Goal: Navigation & Orientation: Find specific page/section

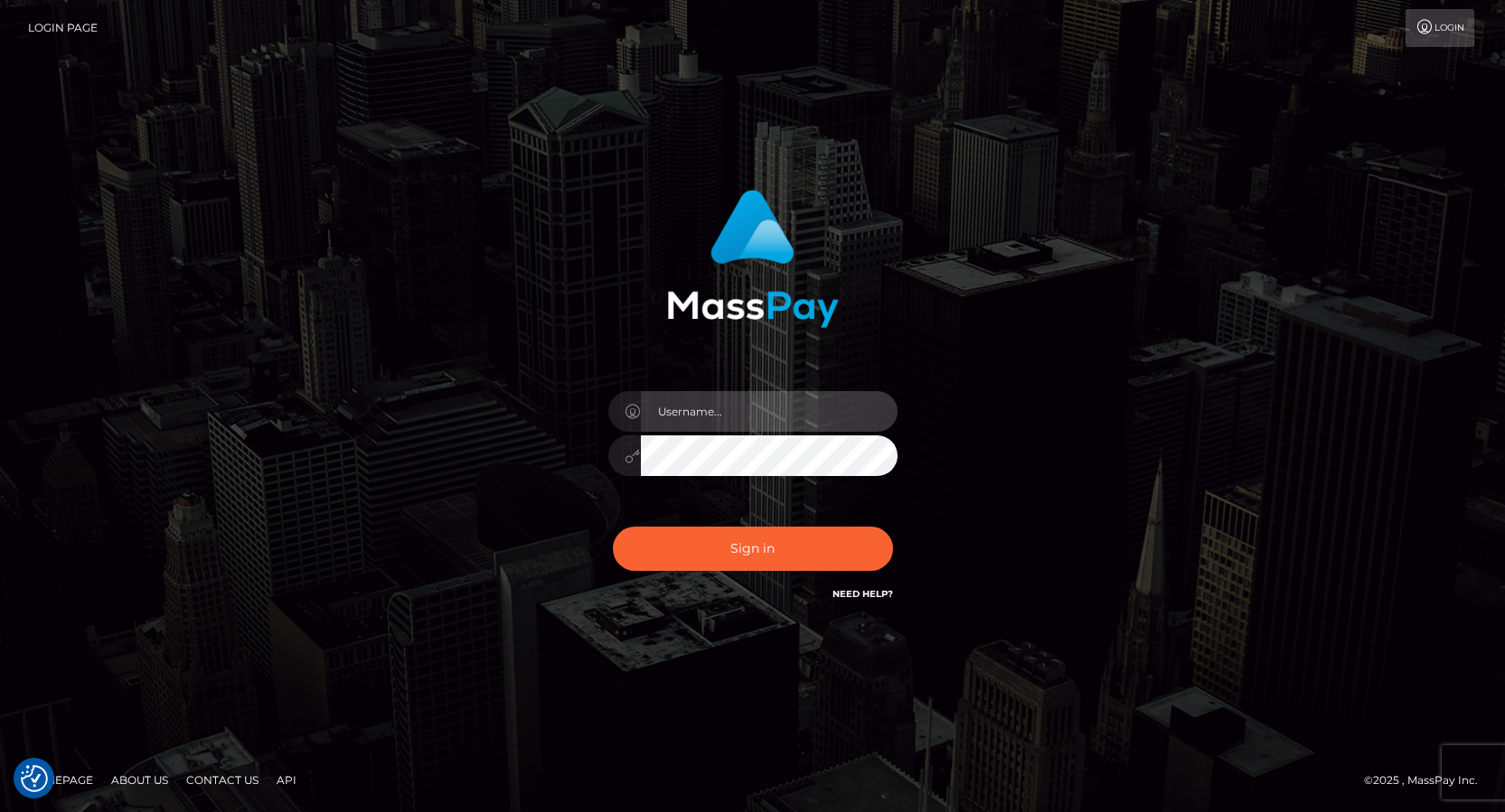
type input "Lou Jacobée"
click at [744, 524] on div "Sign in Need Help?" at bounding box center [752, 556] width 316 height 80
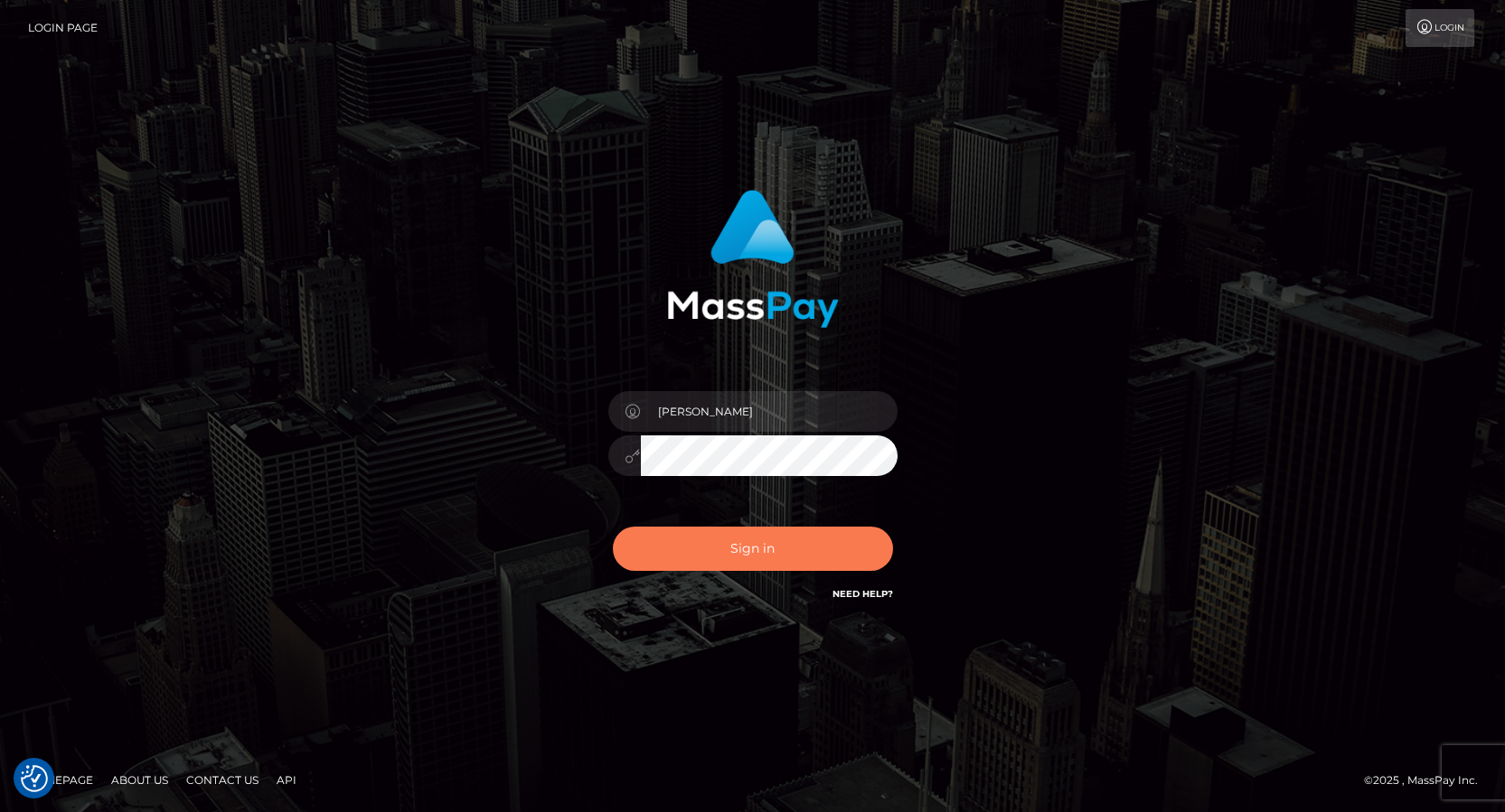
click at [744, 566] on button "Sign in" at bounding box center [752, 548] width 280 height 44
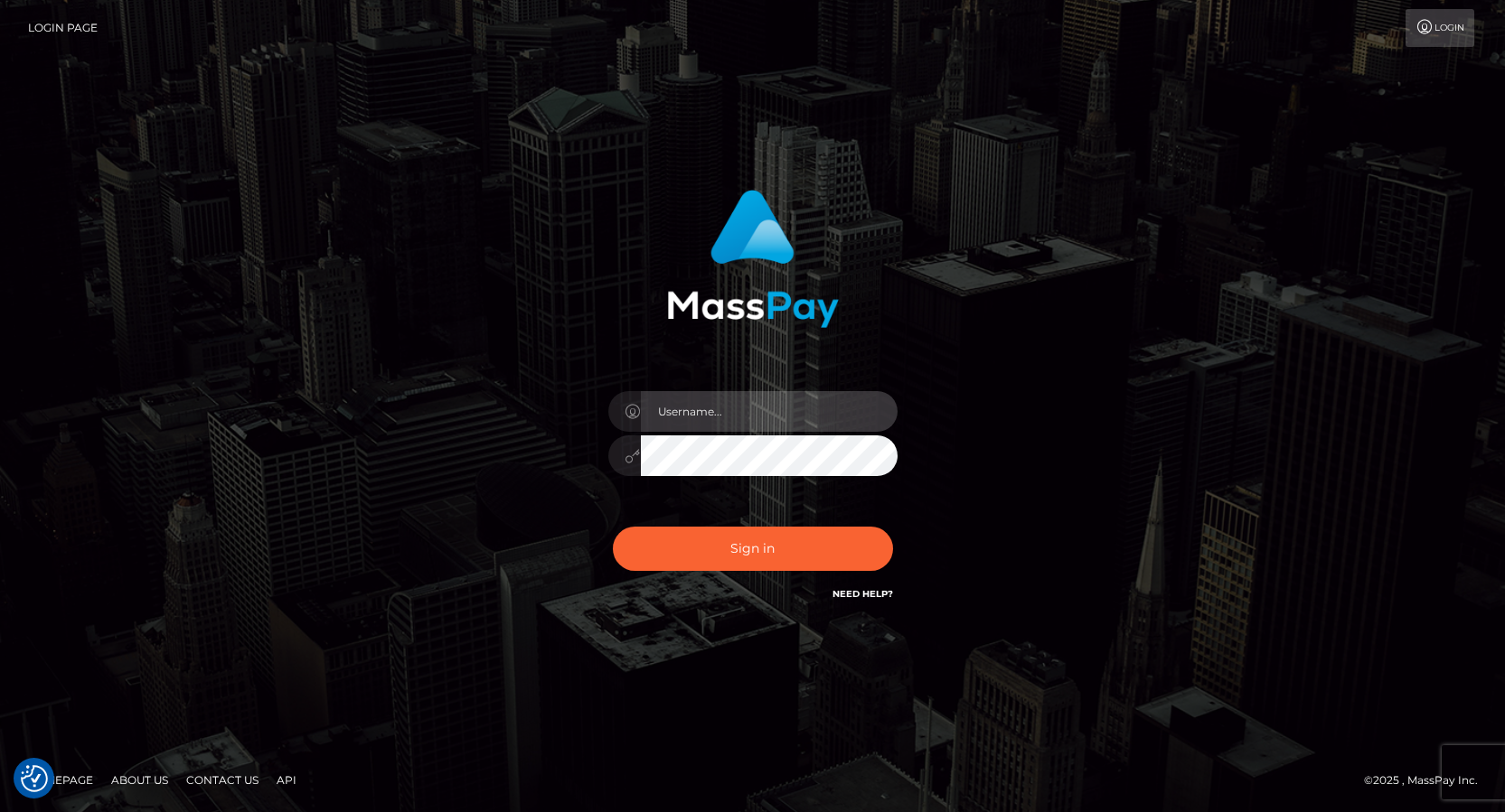
type input "Lou Jacobée"
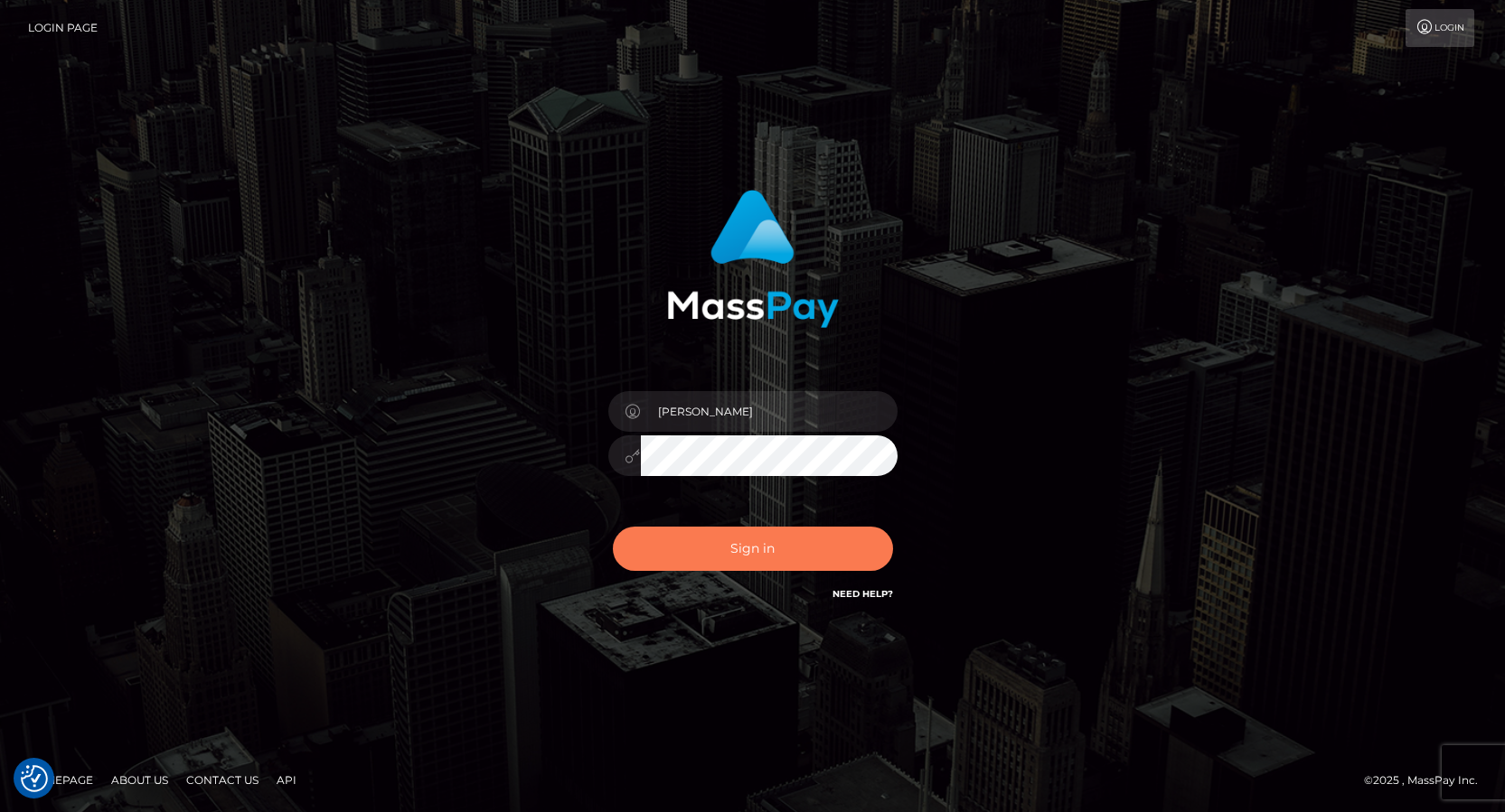
click at [668, 550] on button "Sign in" at bounding box center [752, 548] width 280 height 44
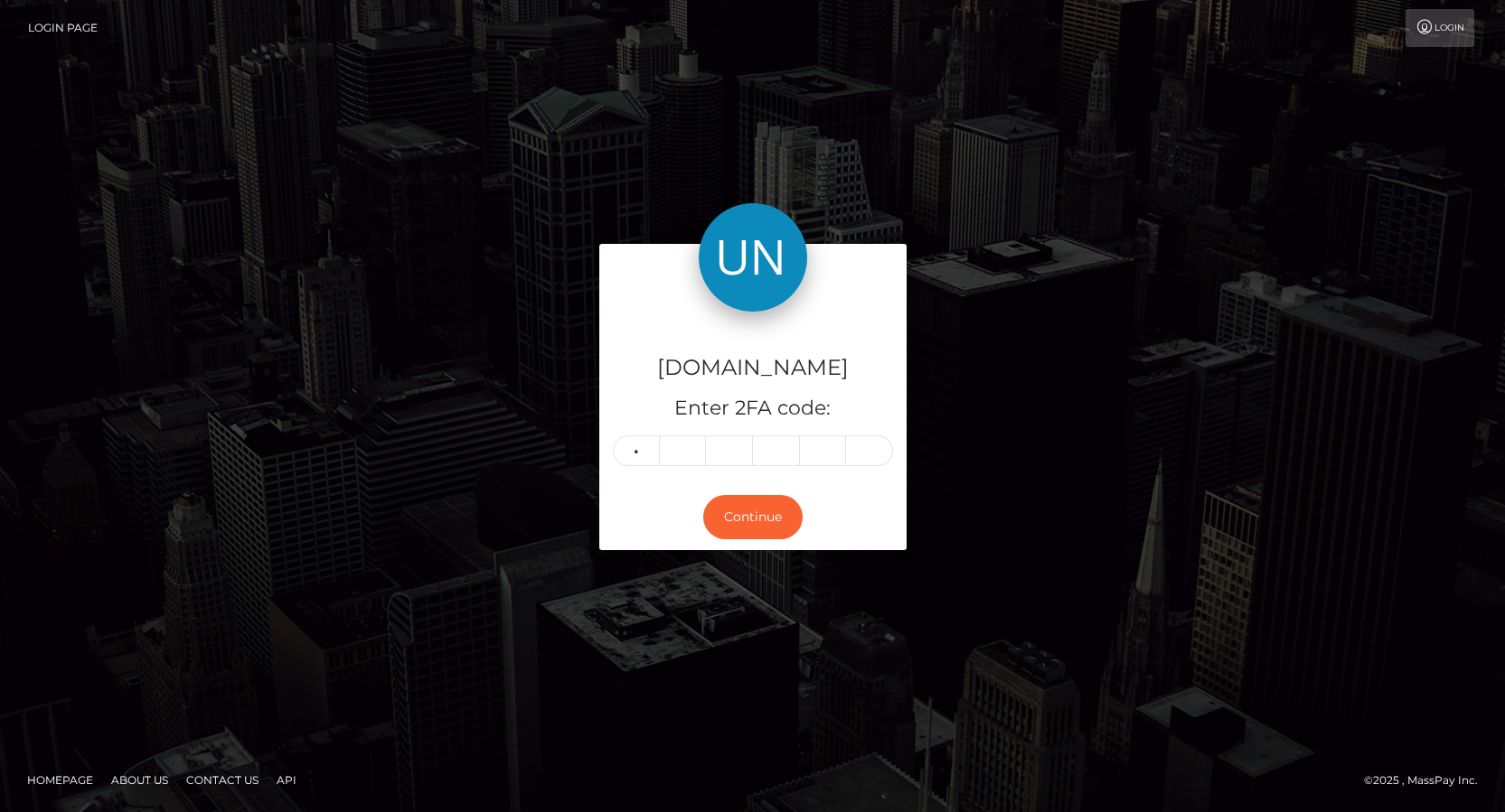
type input "0"
type input "6"
type input "9"
type input "8"
type input "3"
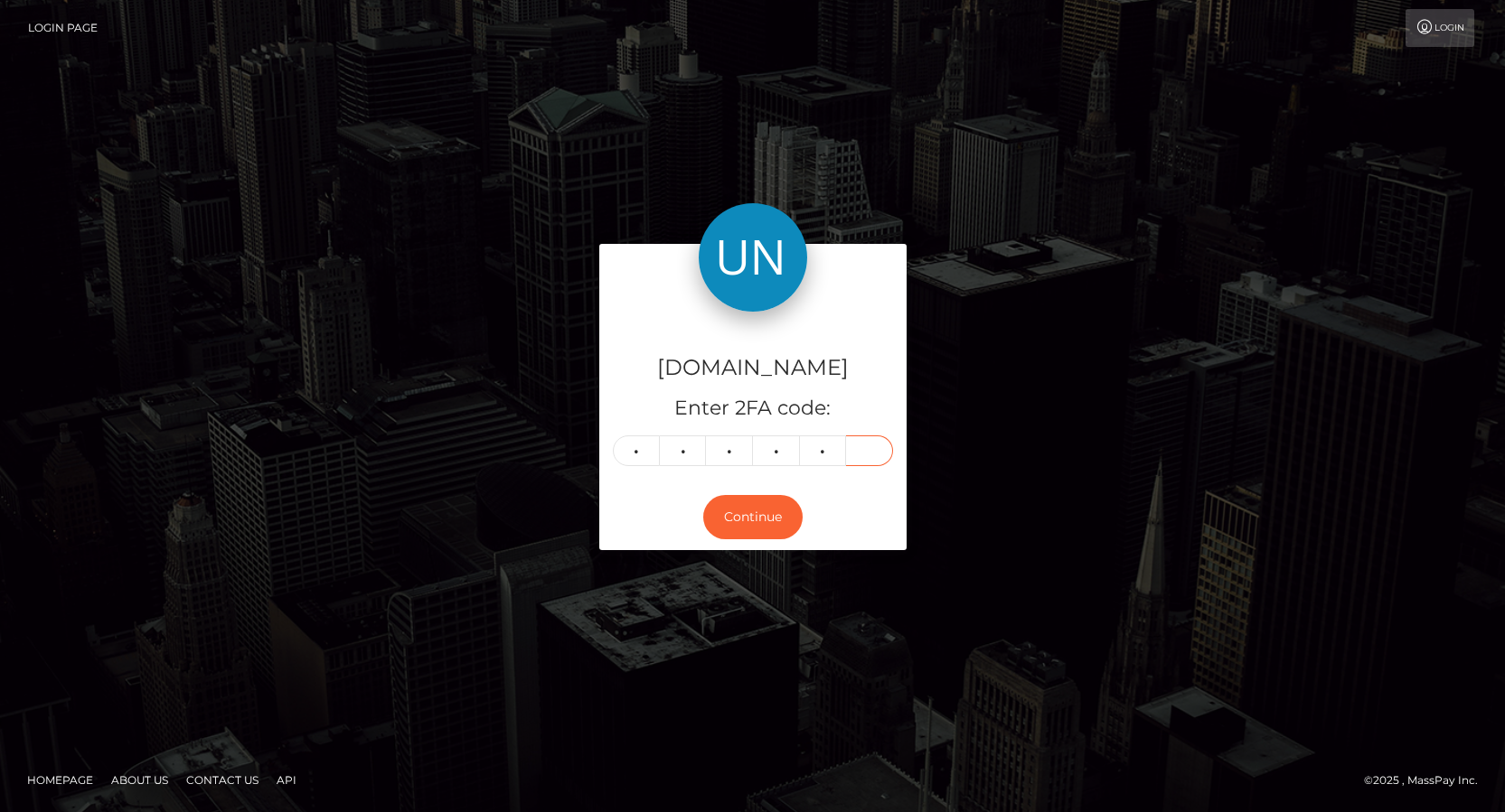
type input "1"
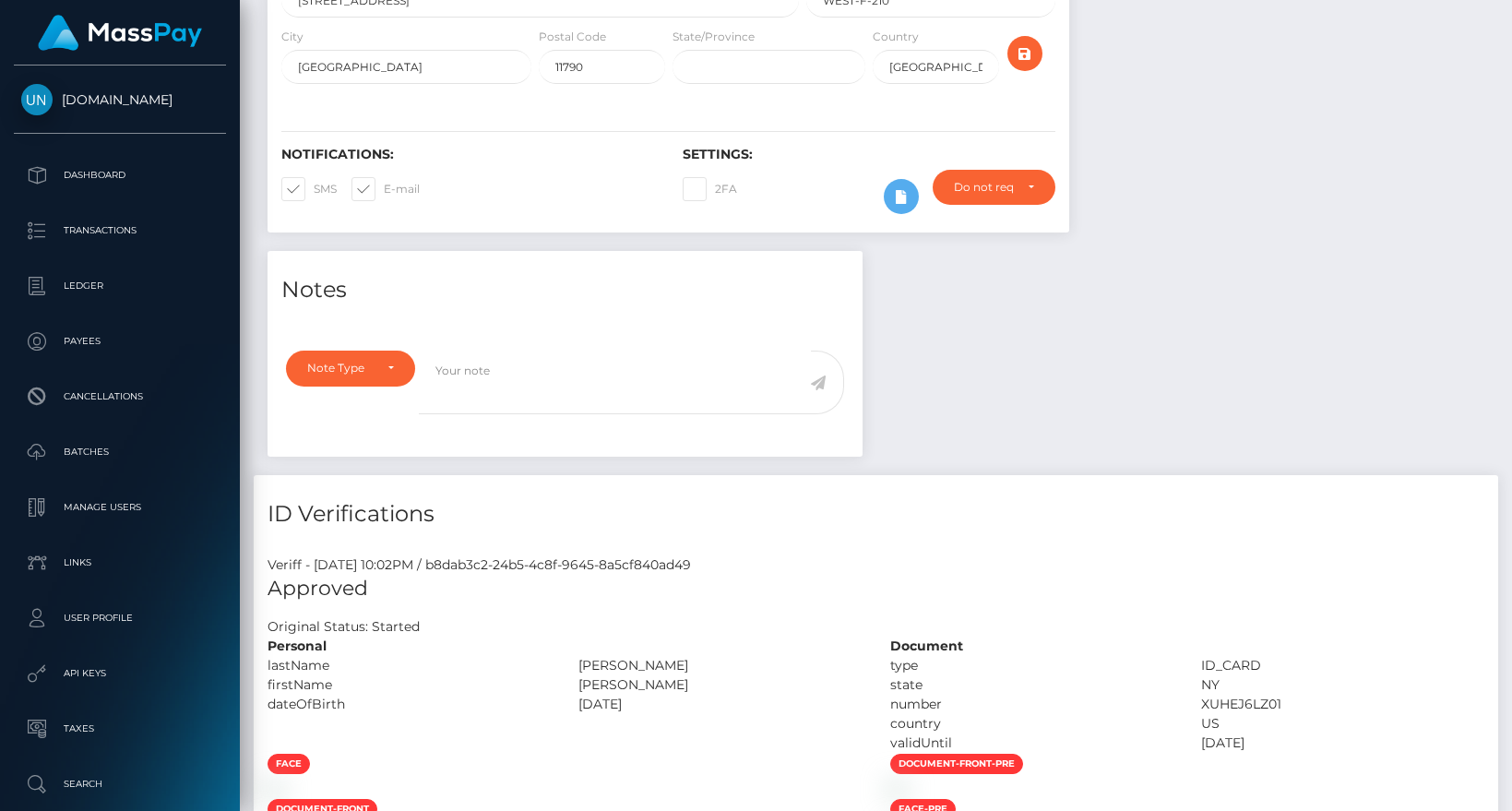
scroll to position [1035, 0]
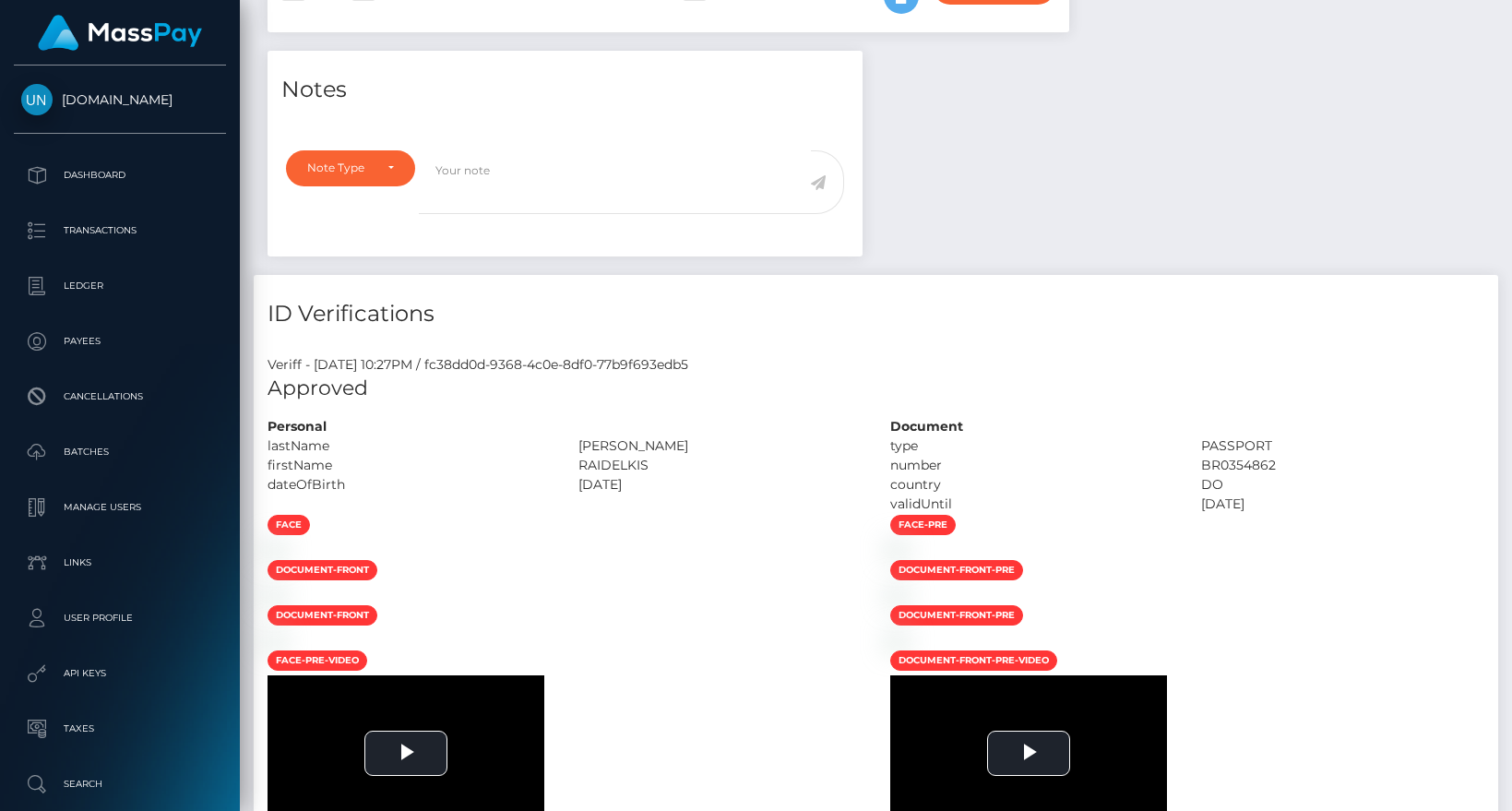
scroll to position [925, 0]
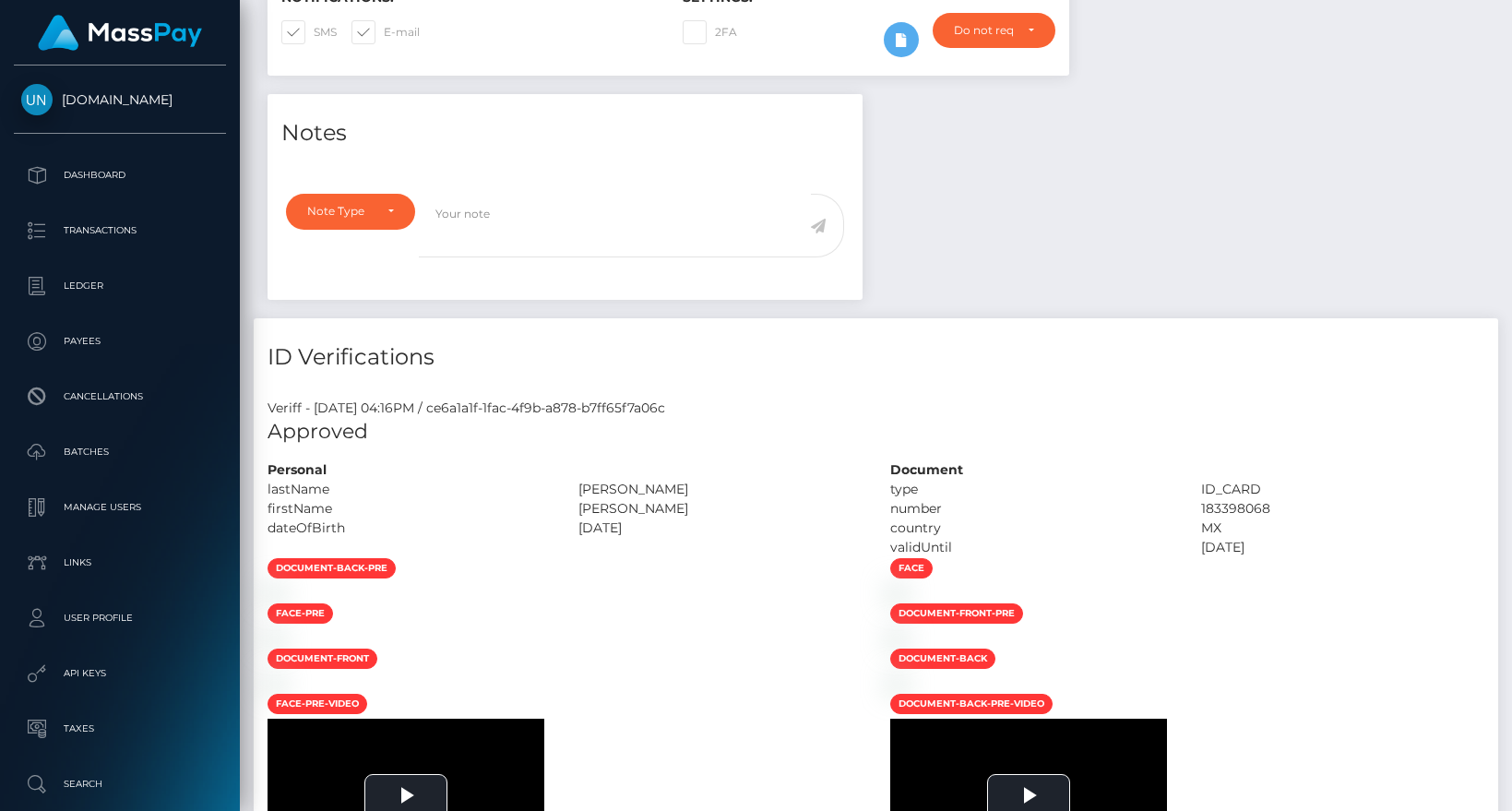
scroll to position [1164, 0]
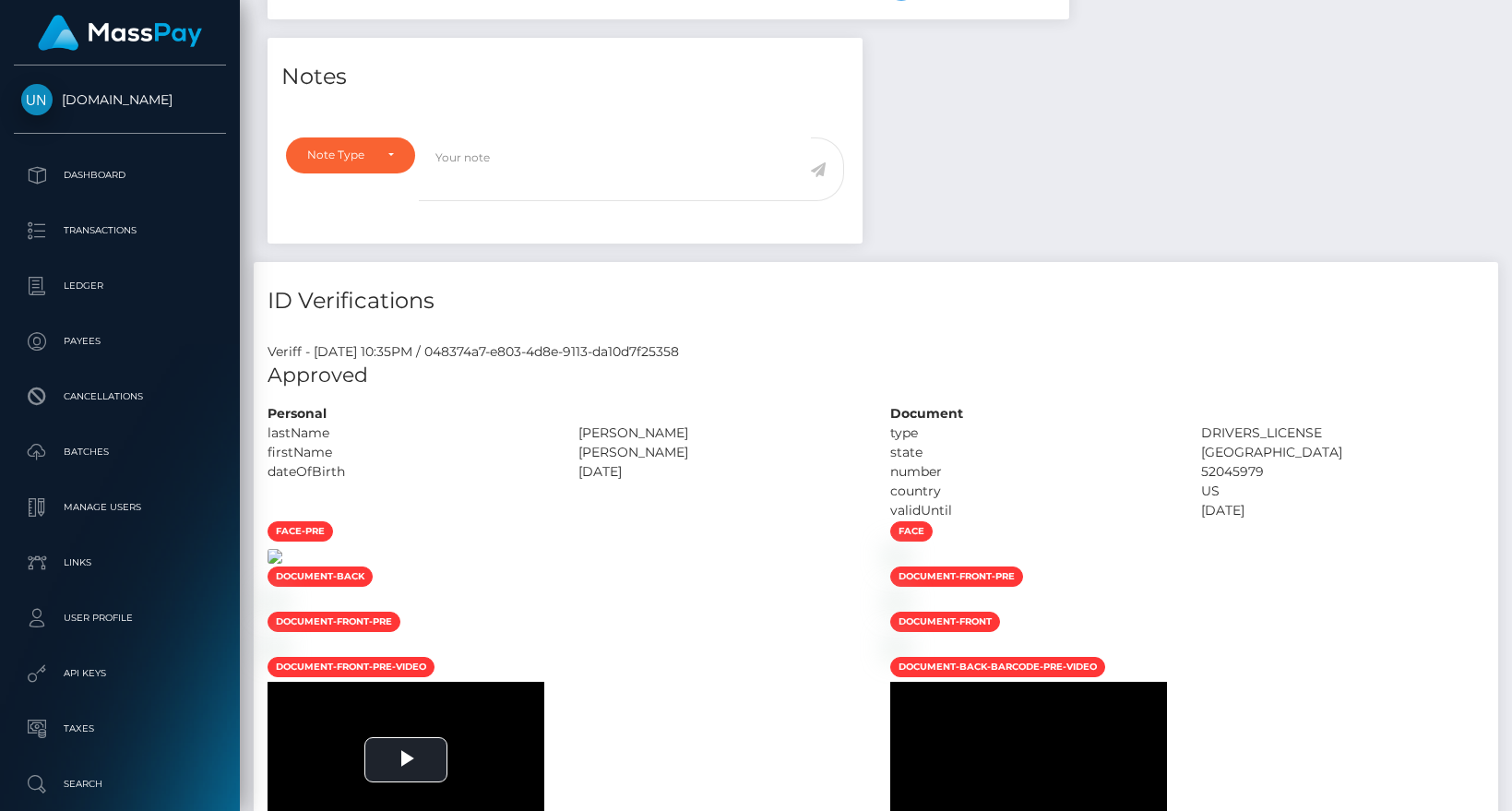
scroll to position [839, 0]
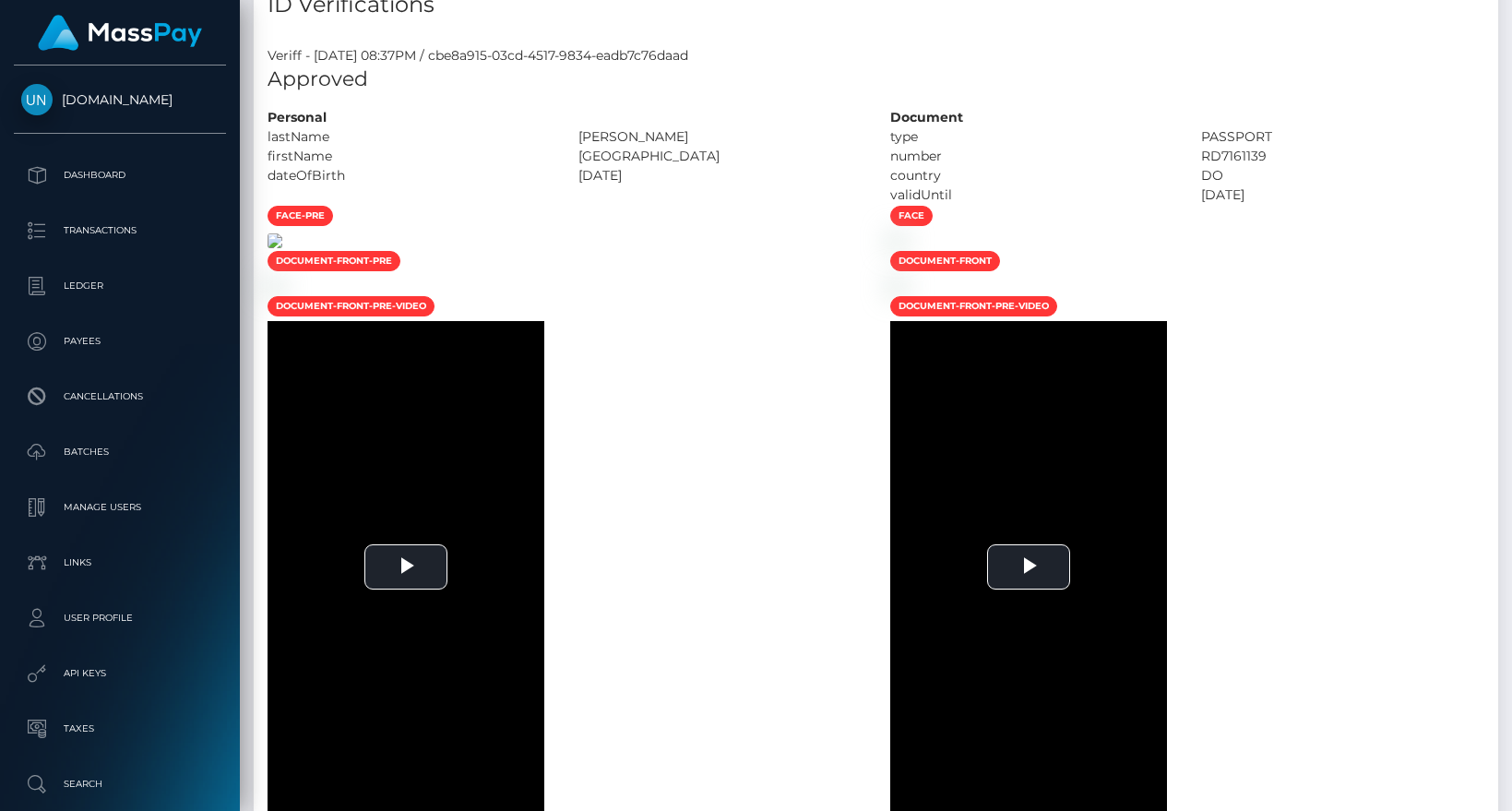
scroll to position [1010, 0]
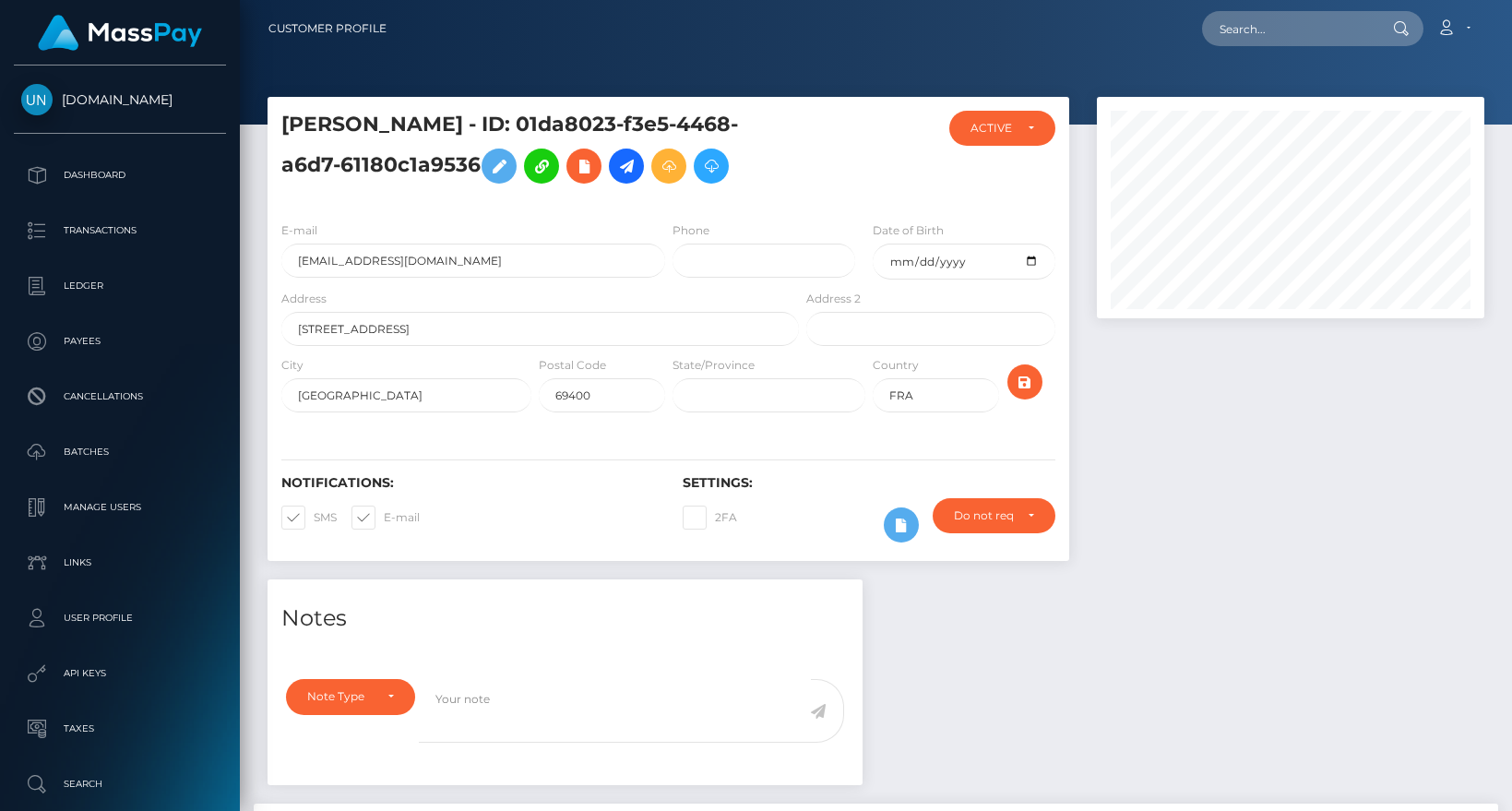
scroll to position [1173, 0]
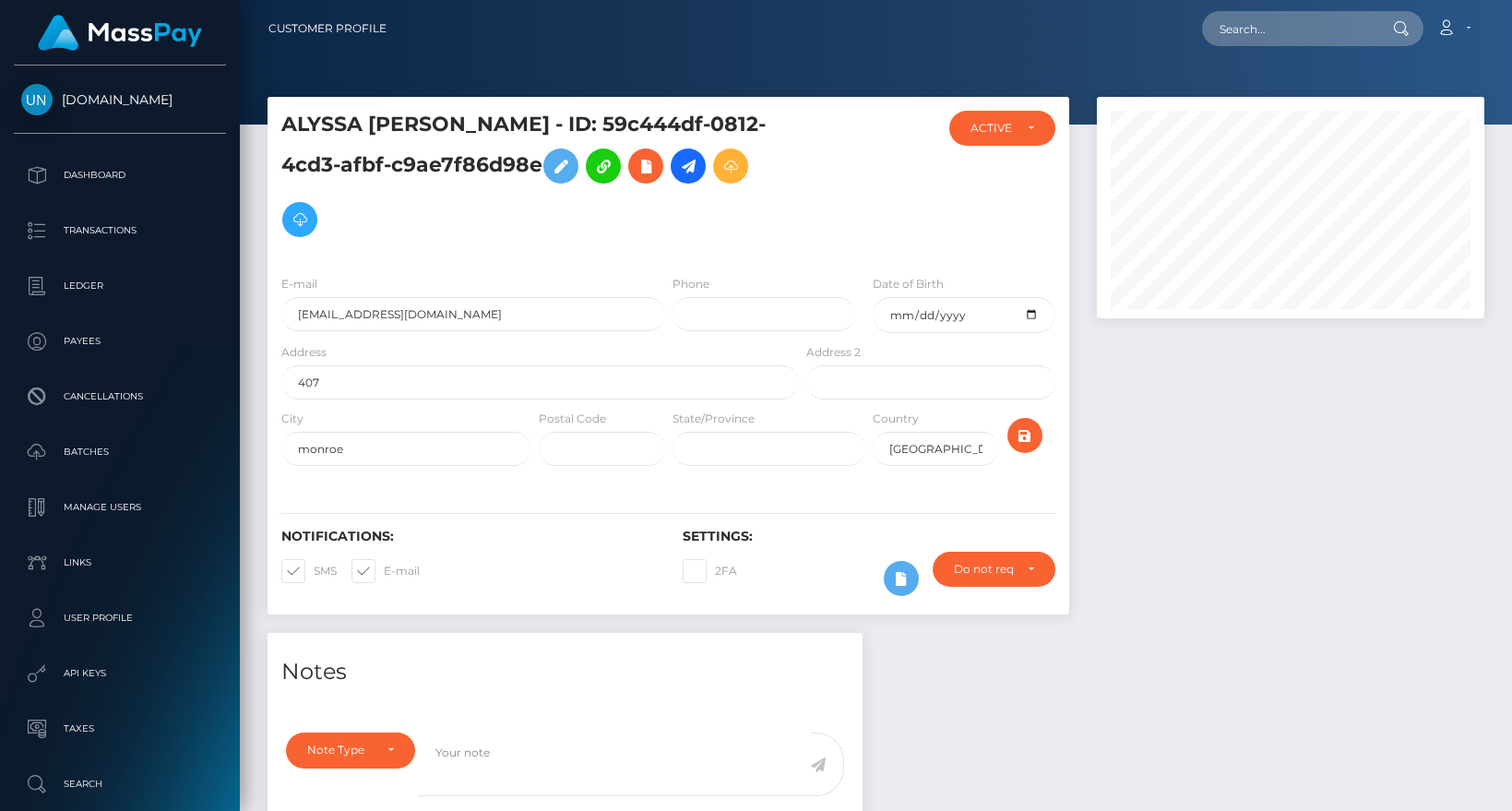
scroll to position [1657, 0]
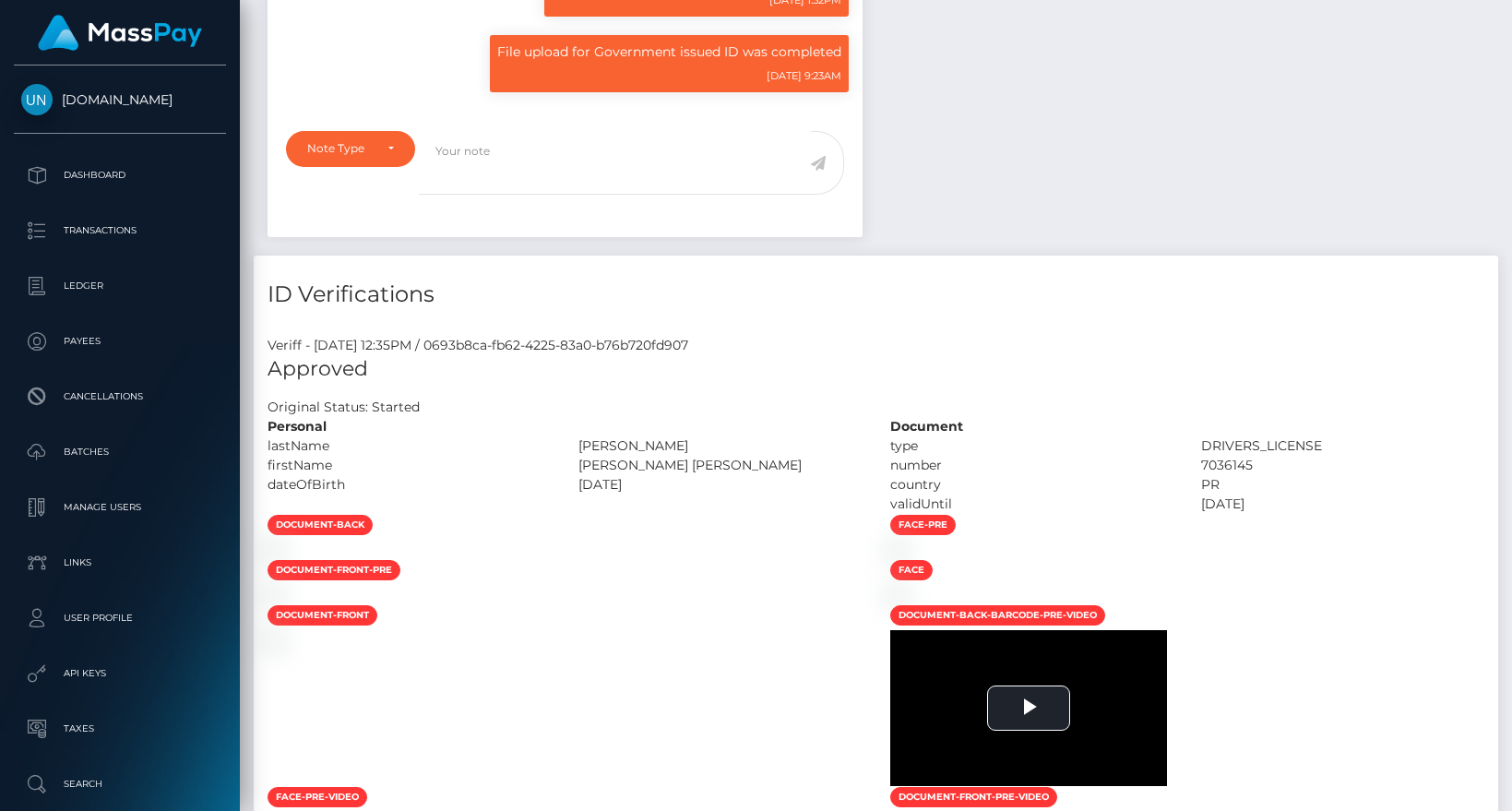
scroll to position [1153, 0]
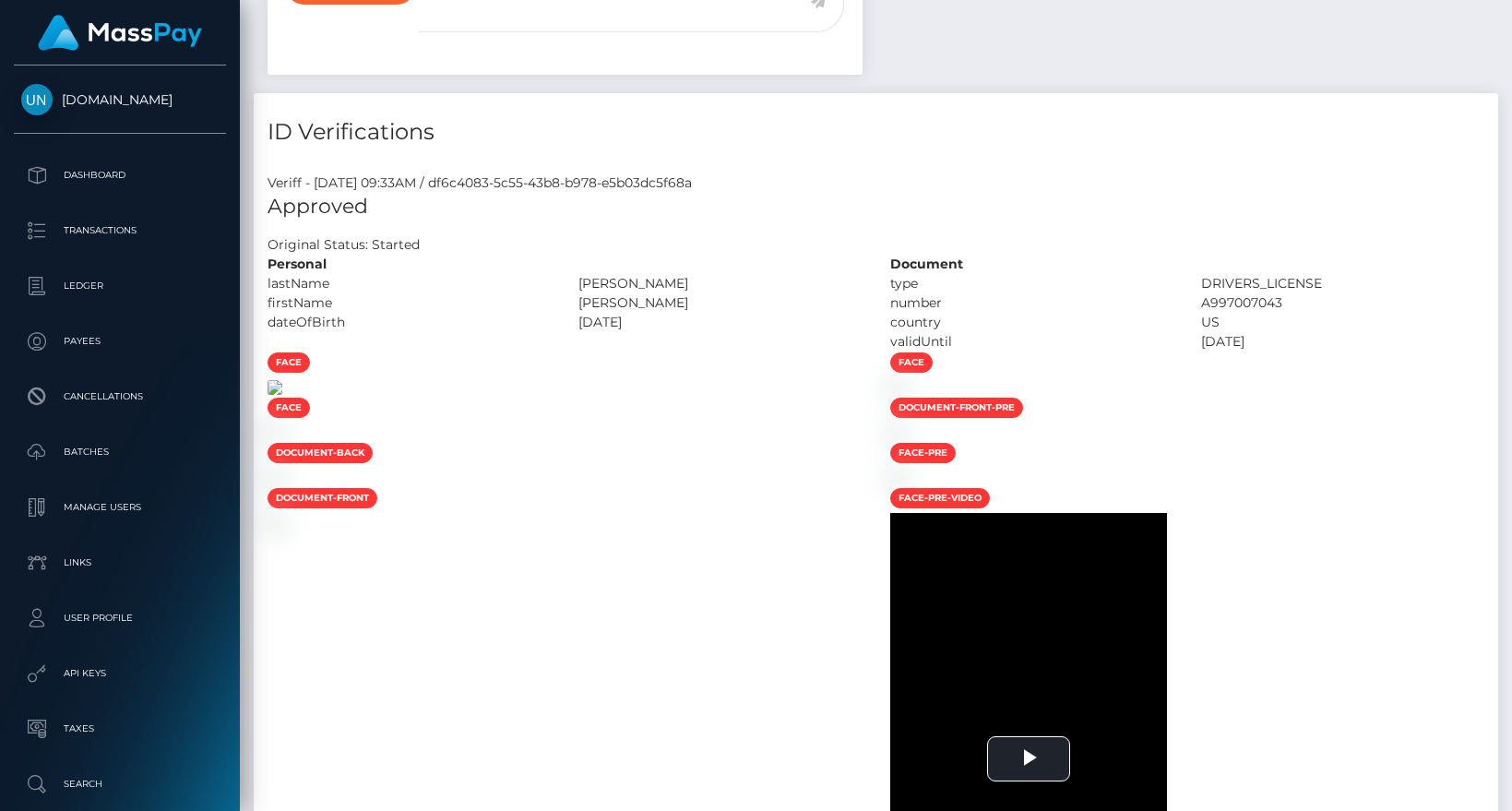
scroll to position [881, 0]
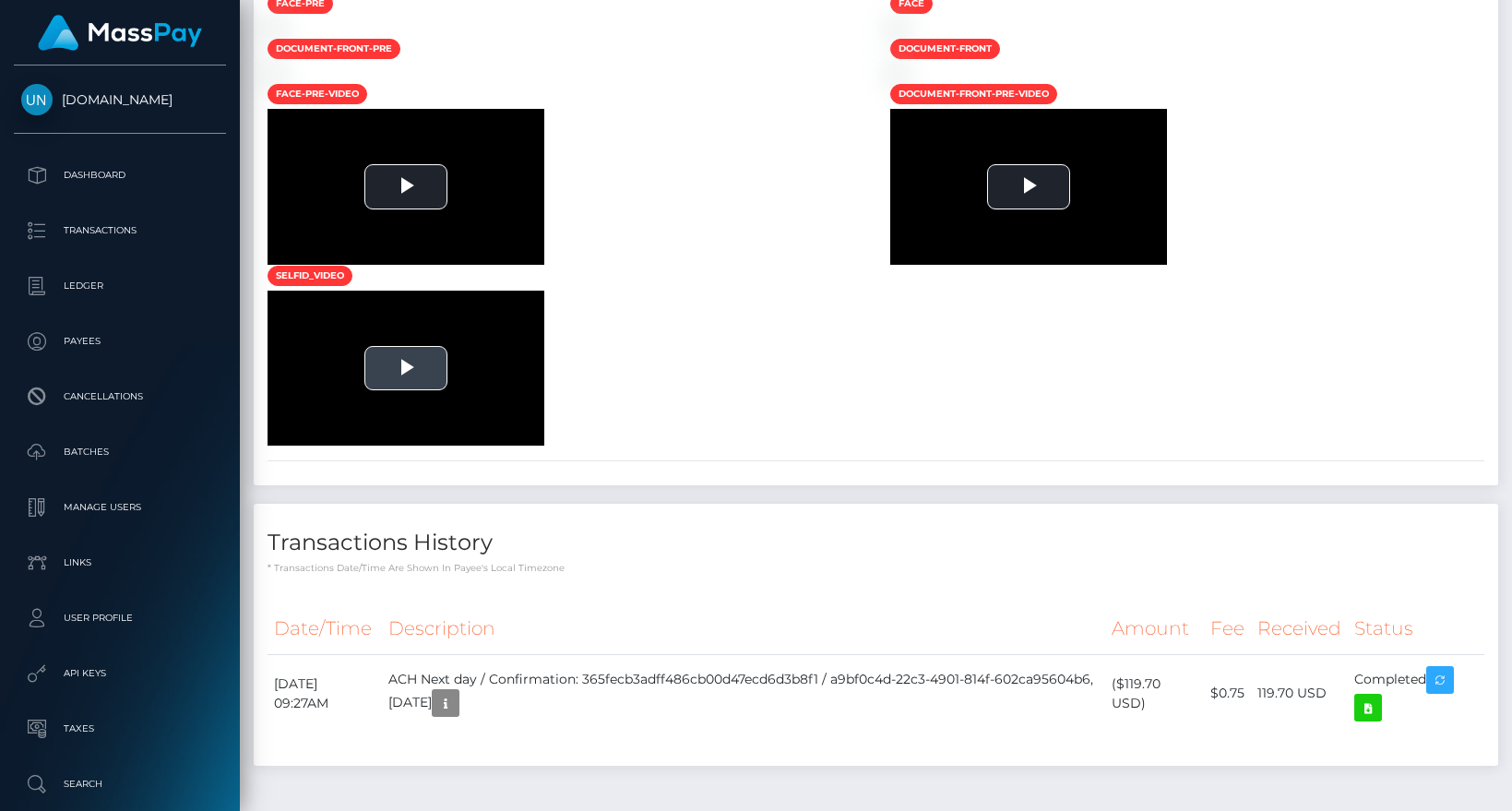
scroll to position [222, 386]
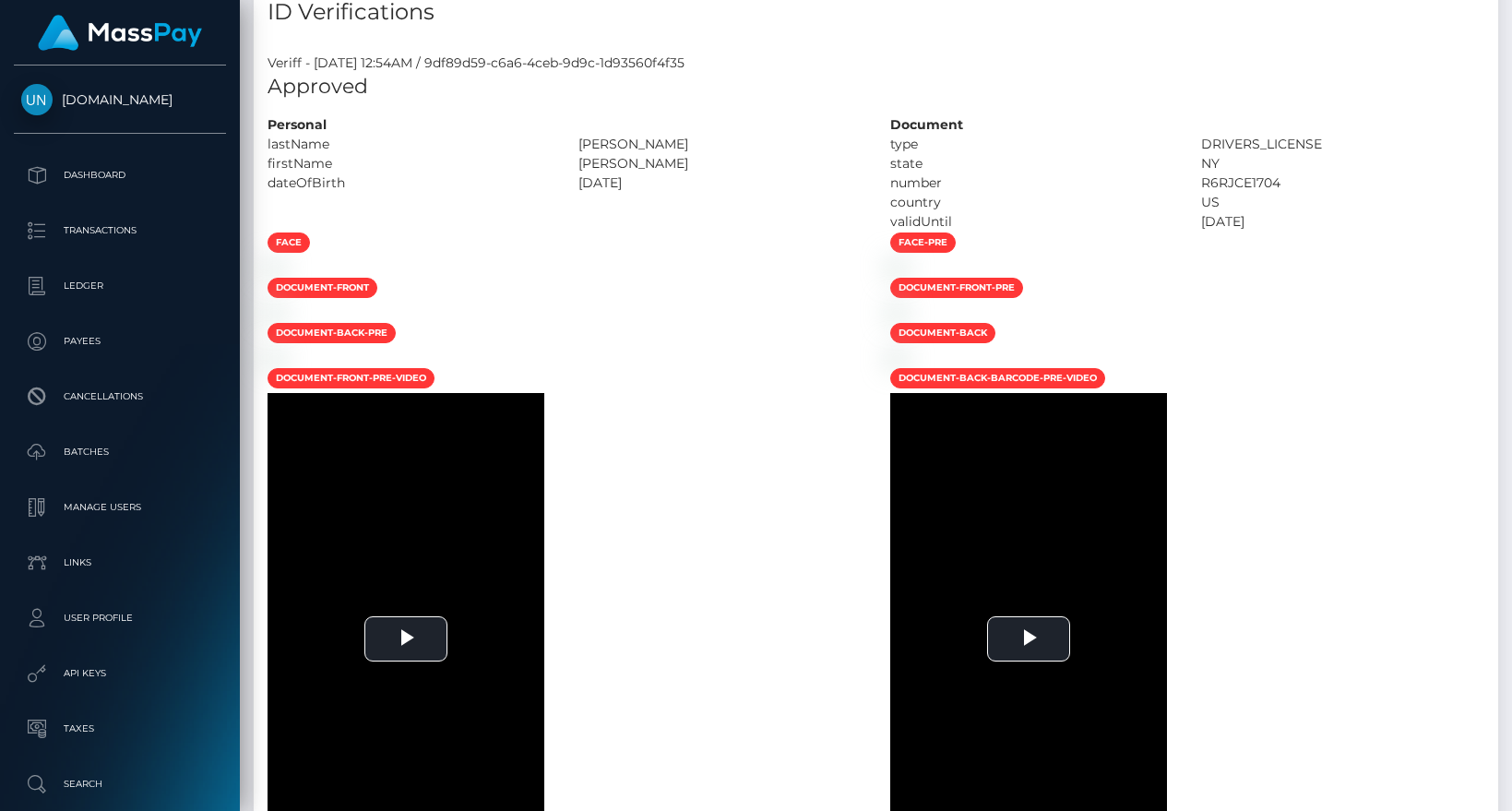
scroll to position [1055, 0]
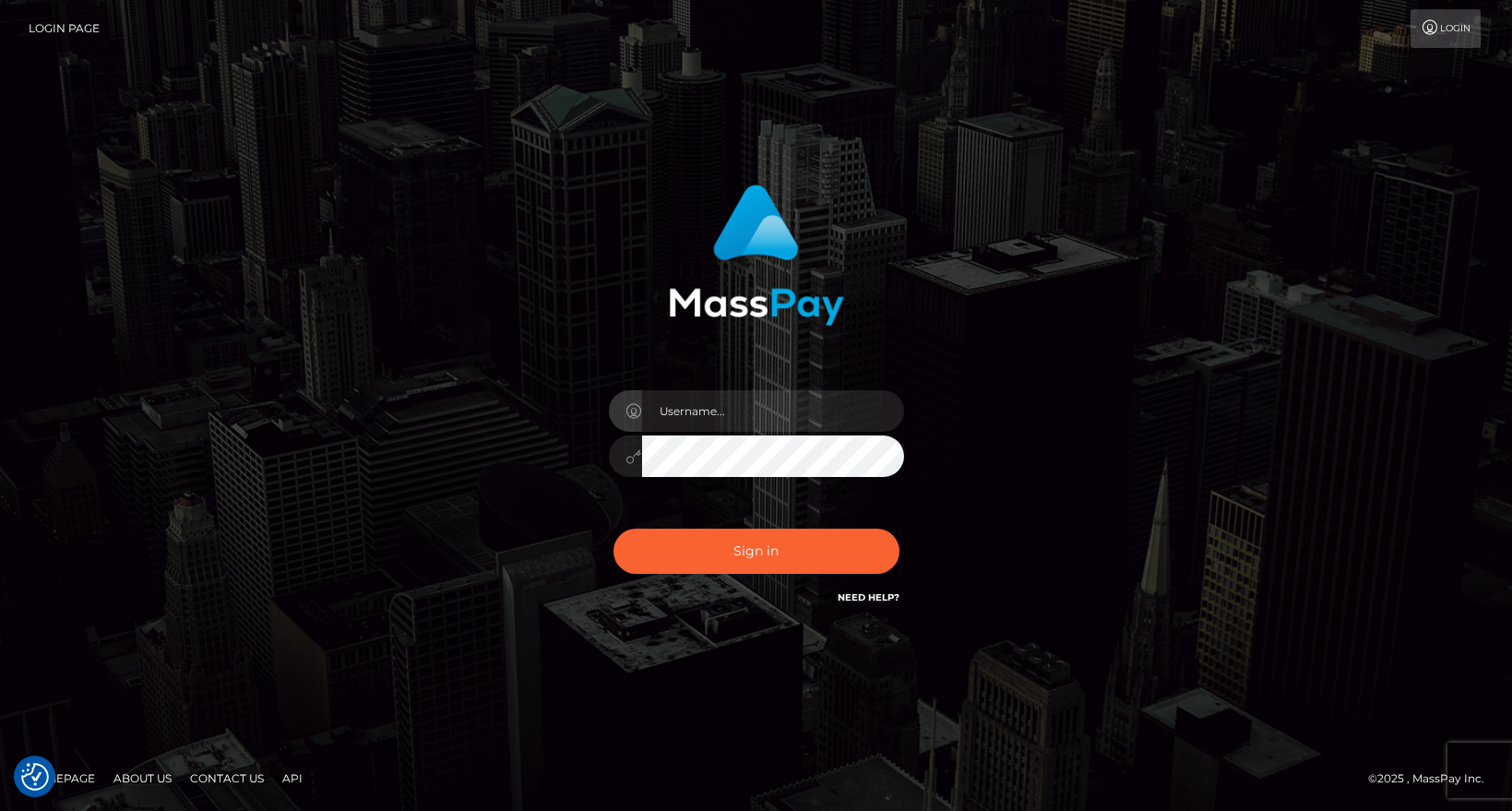
checkbox input "true"
